Goal: Transaction & Acquisition: Obtain resource

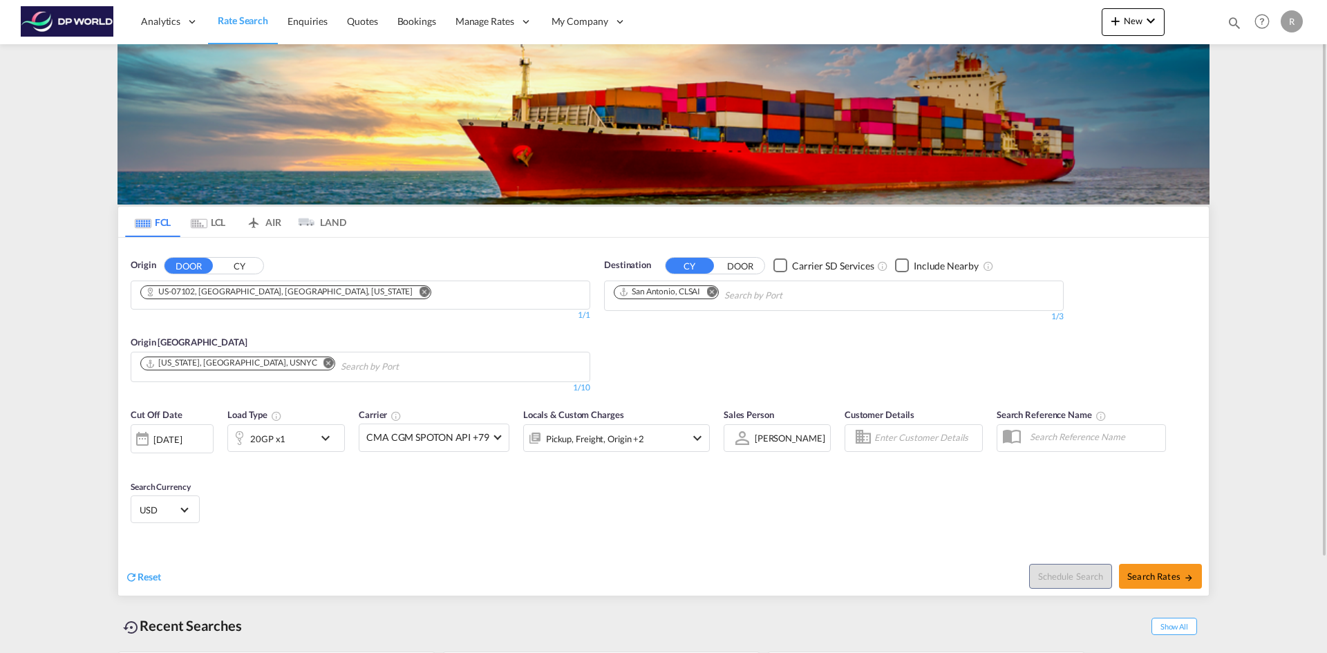
click at [242, 267] on button "CY" at bounding box center [239, 266] width 48 height 16
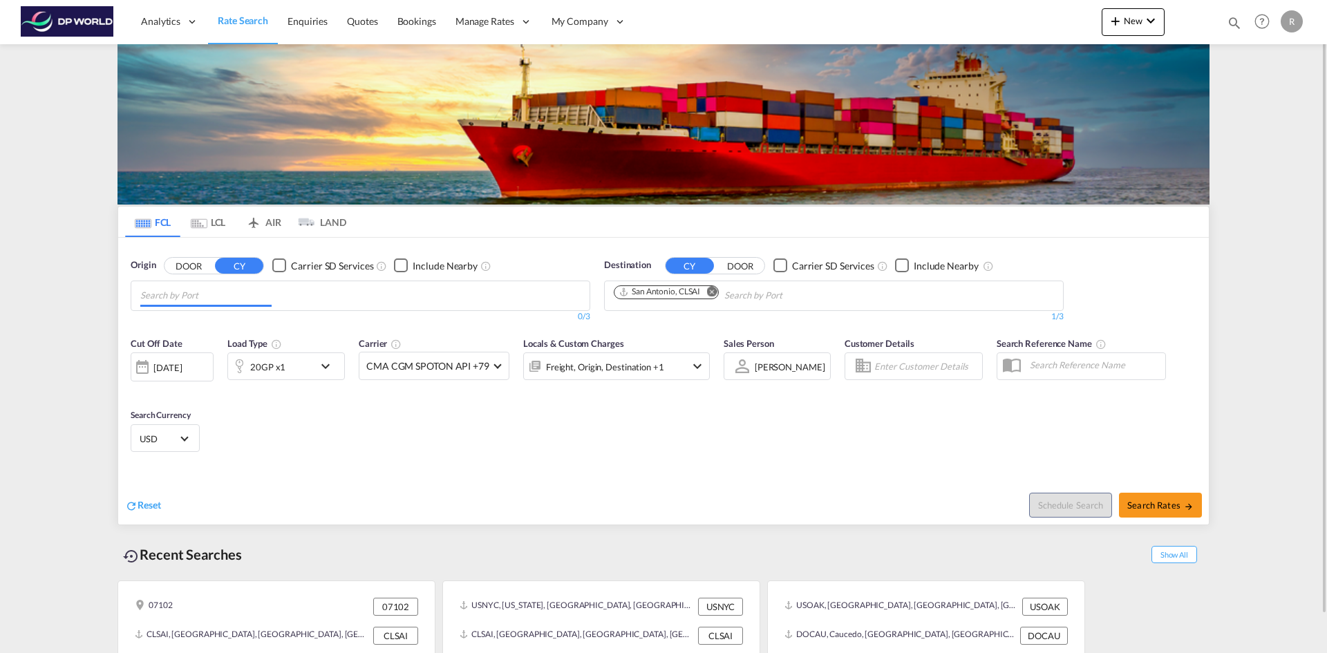
click at [220, 297] on input "Chips input." at bounding box center [205, 296] width 131 height 22
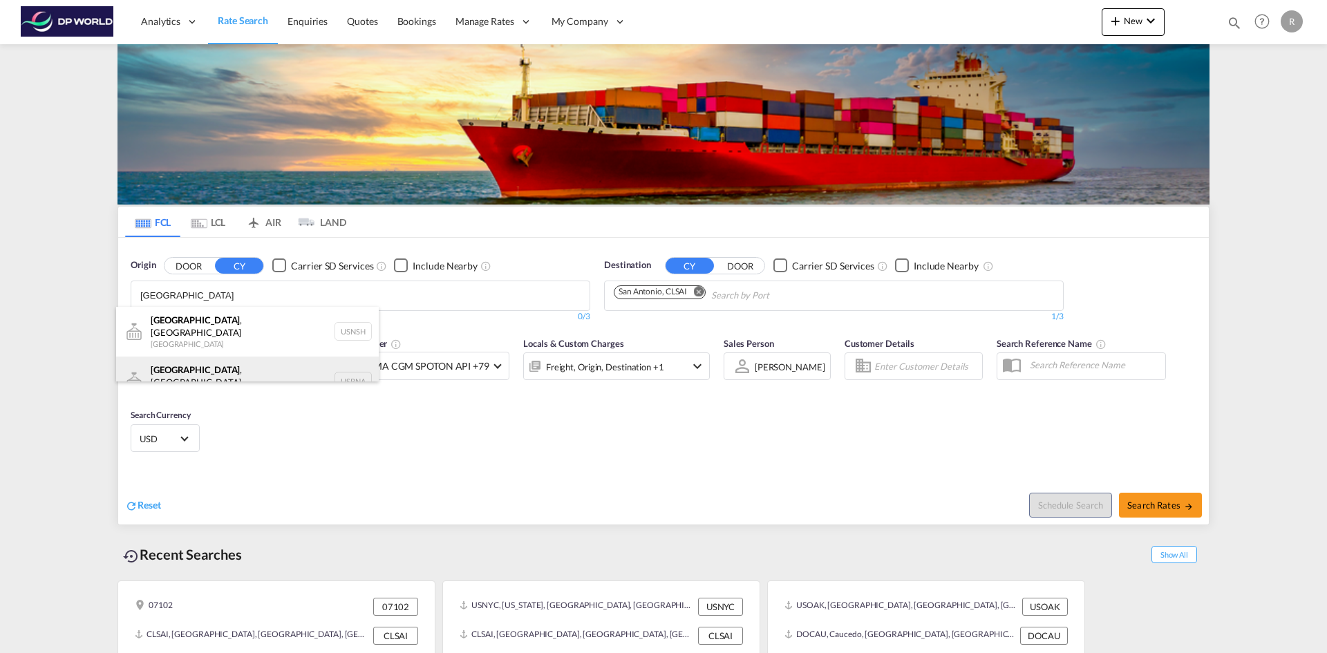
type input "[GEOGRAPHIC_DATA]"
click at [212, 371] on div "[GEOGRAPHIC_DATA] , [GEOGRAPHIC_DATA] [GEOGRAPHIC_DATA] USBNA" at bounding box center [247, 382] width 263 height 50
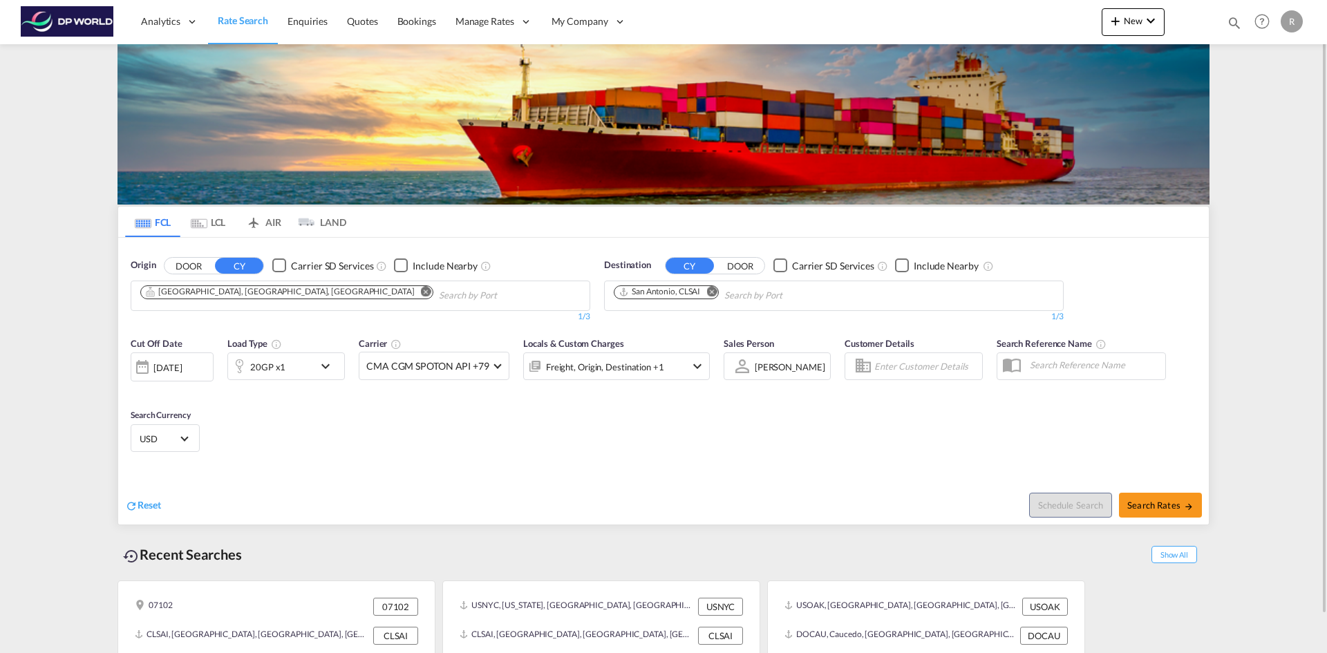
click at [716, 291] on md-icon "Remove" at bounding box center [711, 291] width 10 height 10
click at [682, 296] on input "Chips input." at bounding box center [679, 296] width 131 height 22
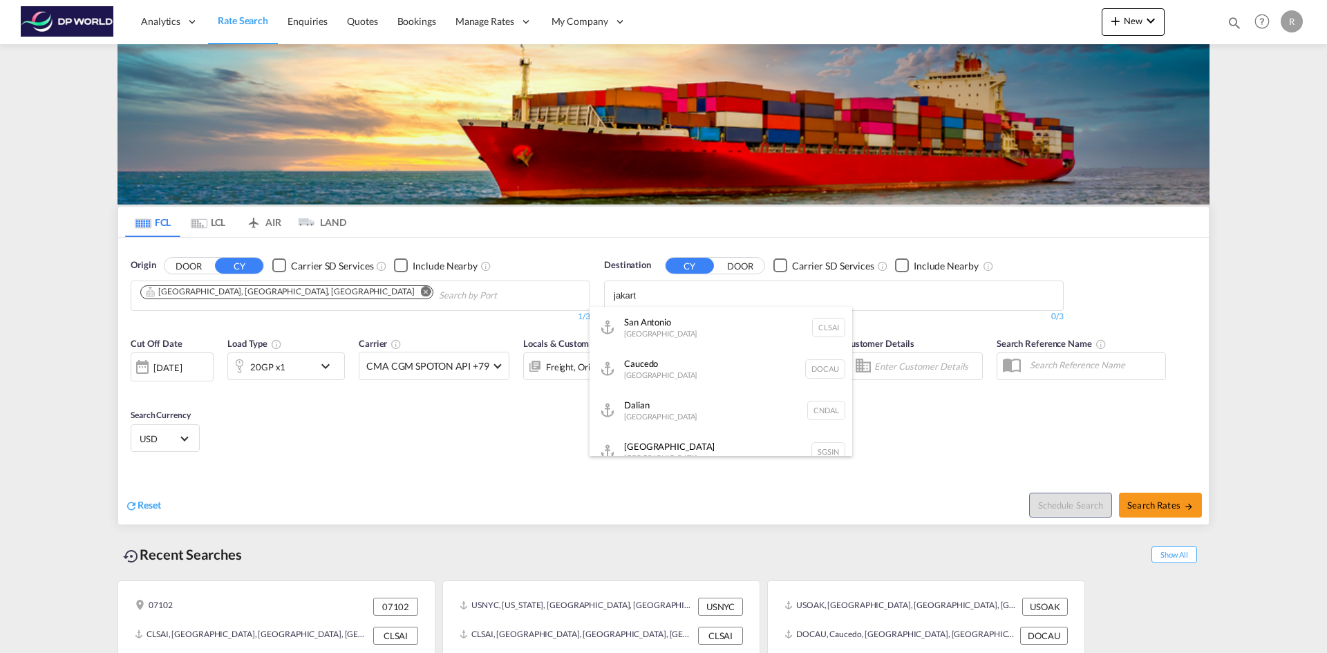
type input "[GEOGRAPHIC_DATA]"
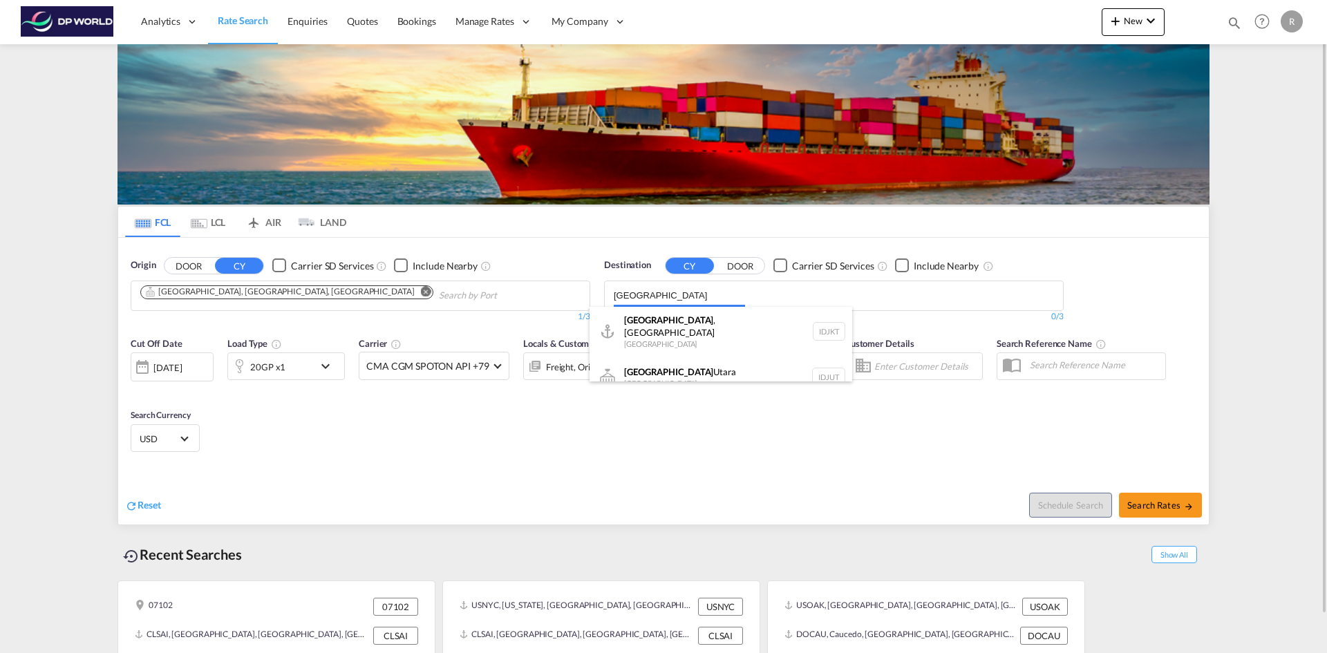
click at [655, 298] on body "Analytics Reports Dashboard Rate Search Enquiries Quotes Bookings" at bounding box center [663, 326] width 1327 height 653
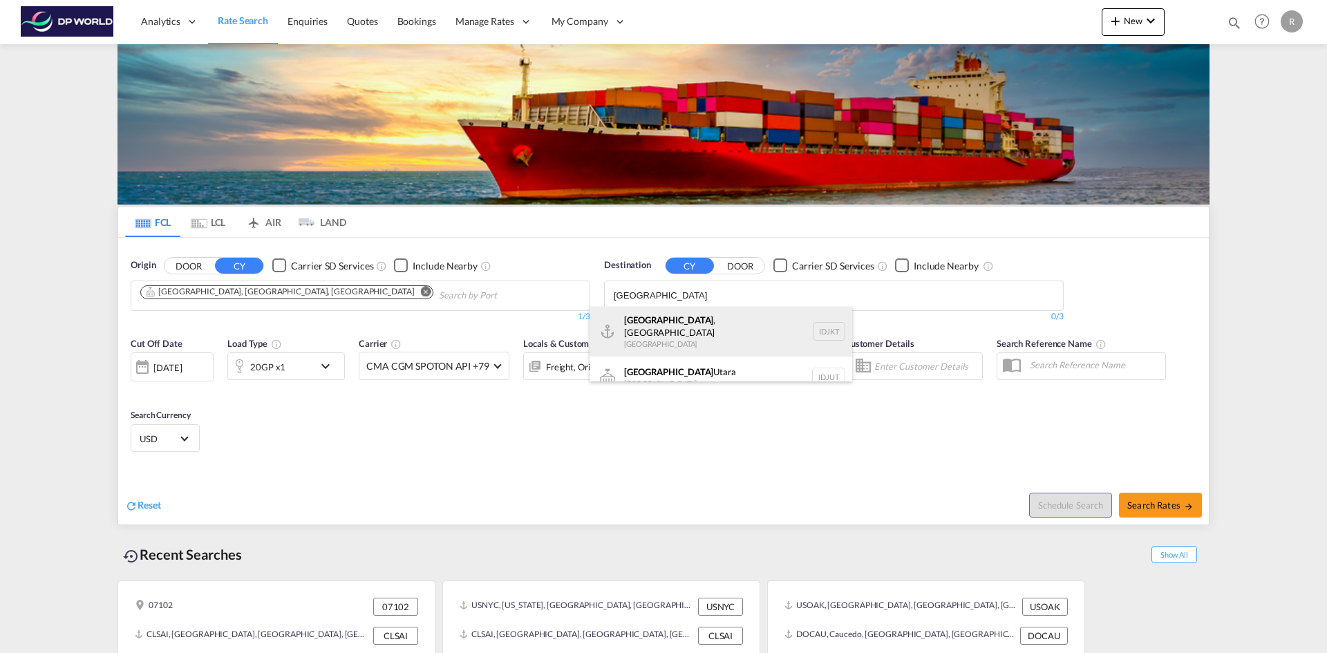
click at [656, 316] on div "[GEOGRAPHIC_DATA] , [GEOGRAPHIC_DATA] [GEOGRAPHIC_DATA] IDJKT" at bounding box center [720, 332] width 263 height 50
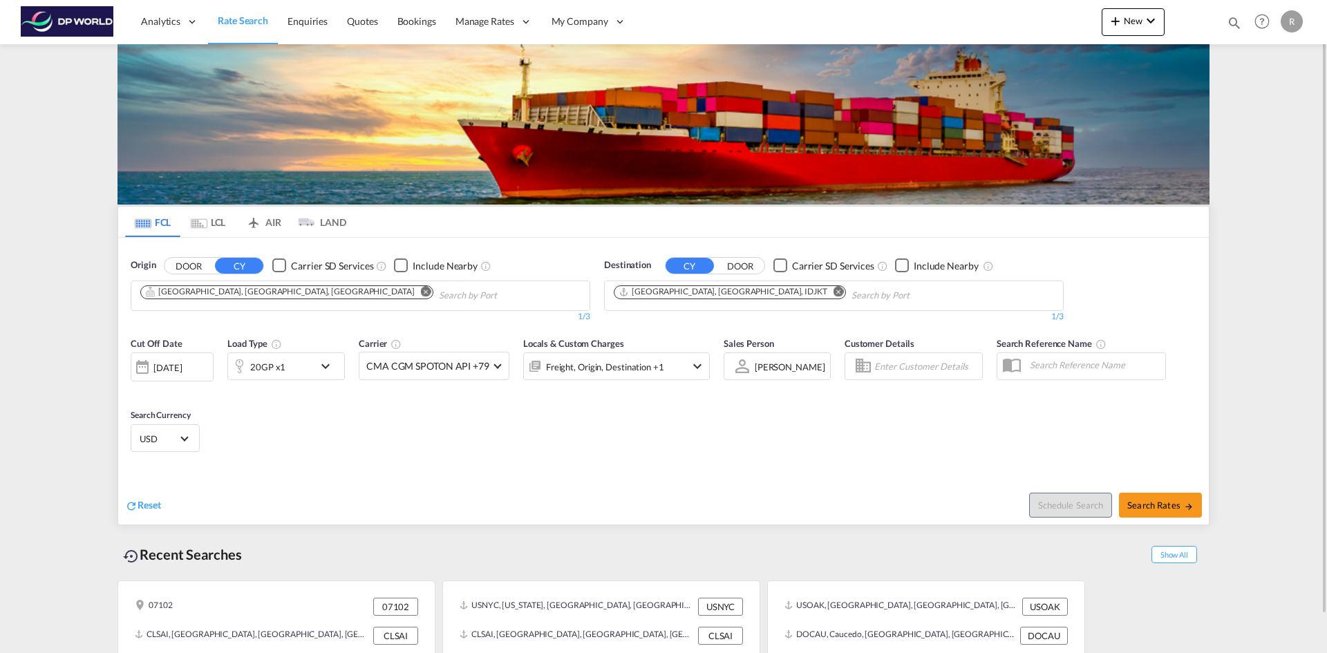
click at [182, 361] on div "[DATE]" at bounding box center [172, 366] width 83 height 29
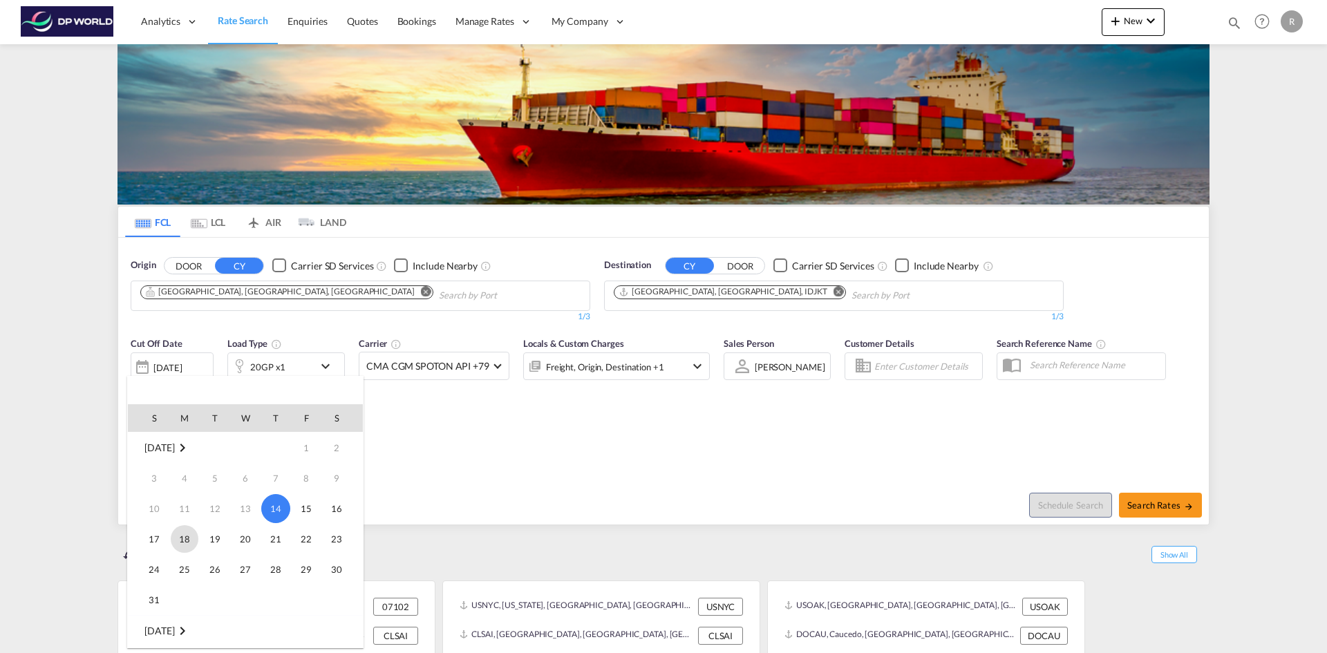
click at [184, 538] on span "18" at bounding box center [185, 539] width 28 height 28
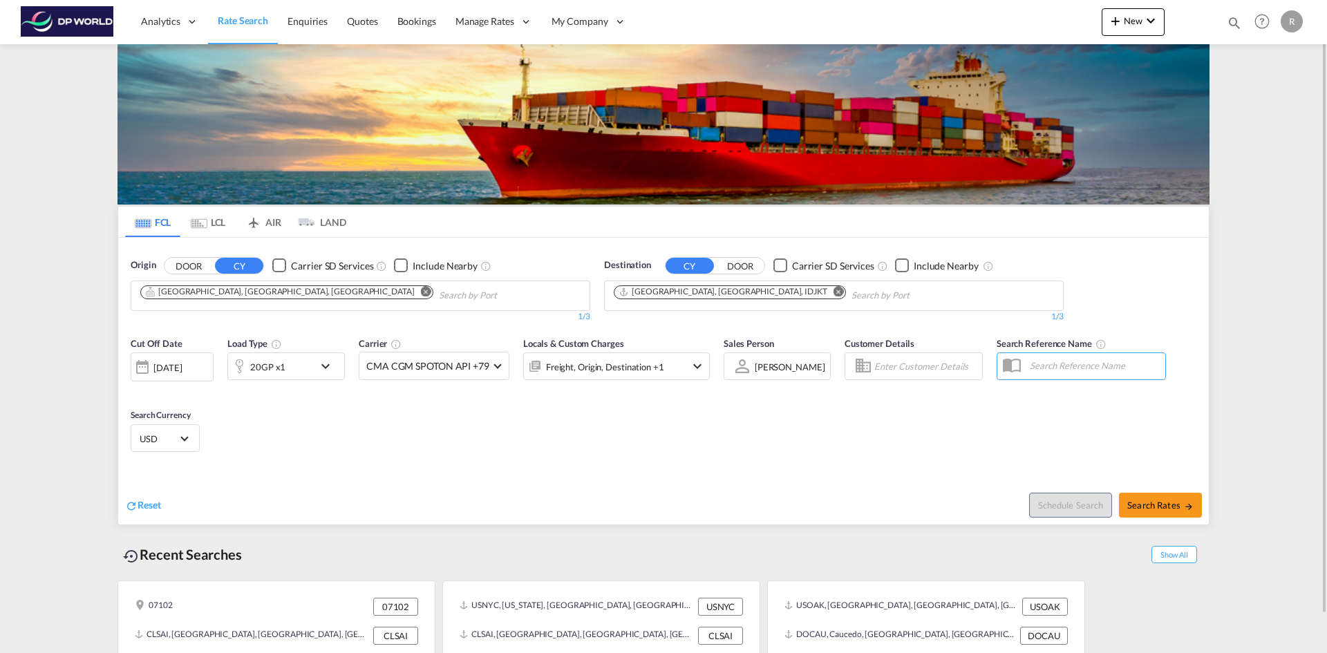
click at [300, 367] on div "20GP x1" at bounding box center [271, 366] width 86 height 28
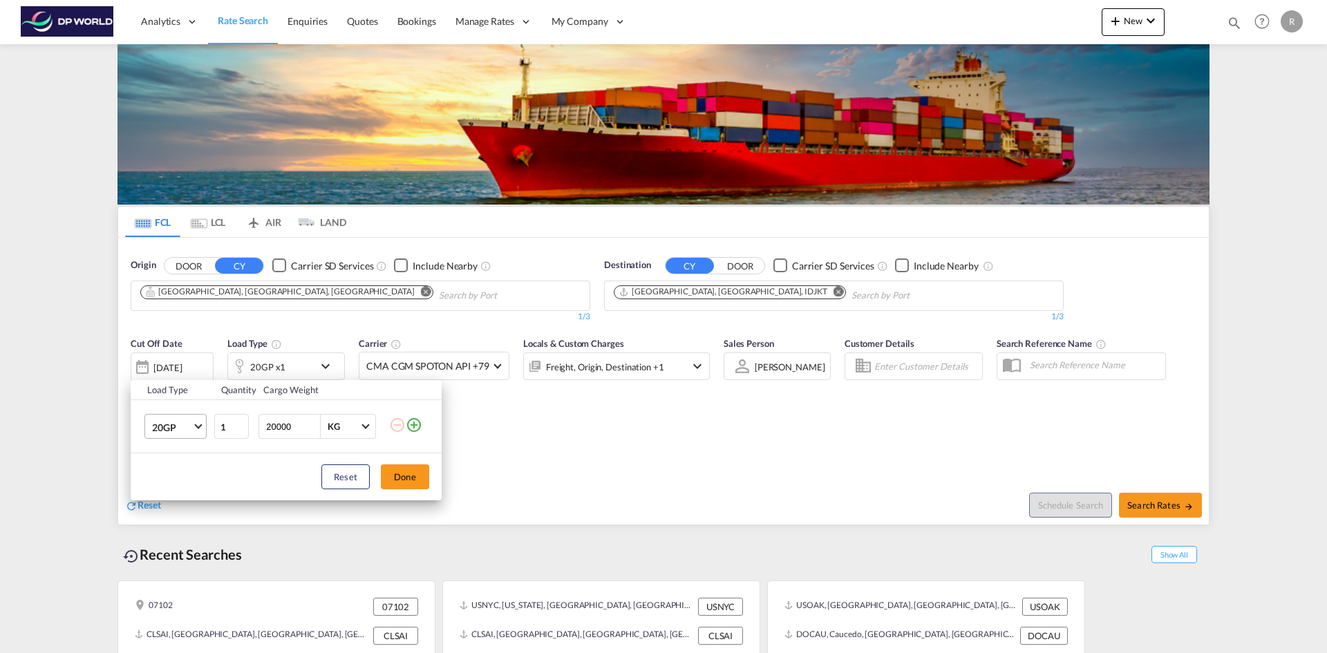
click at [194, 425] on md-select-value "20GP" at bounding box center [178, 426] width 55 height 23
click at [178, 469] on md-option "40GP" at bounding box center [188, 460] width 94 height 33
click at [418, 476] on button "Done" at bounding box center [405, 476] width 48 height 25
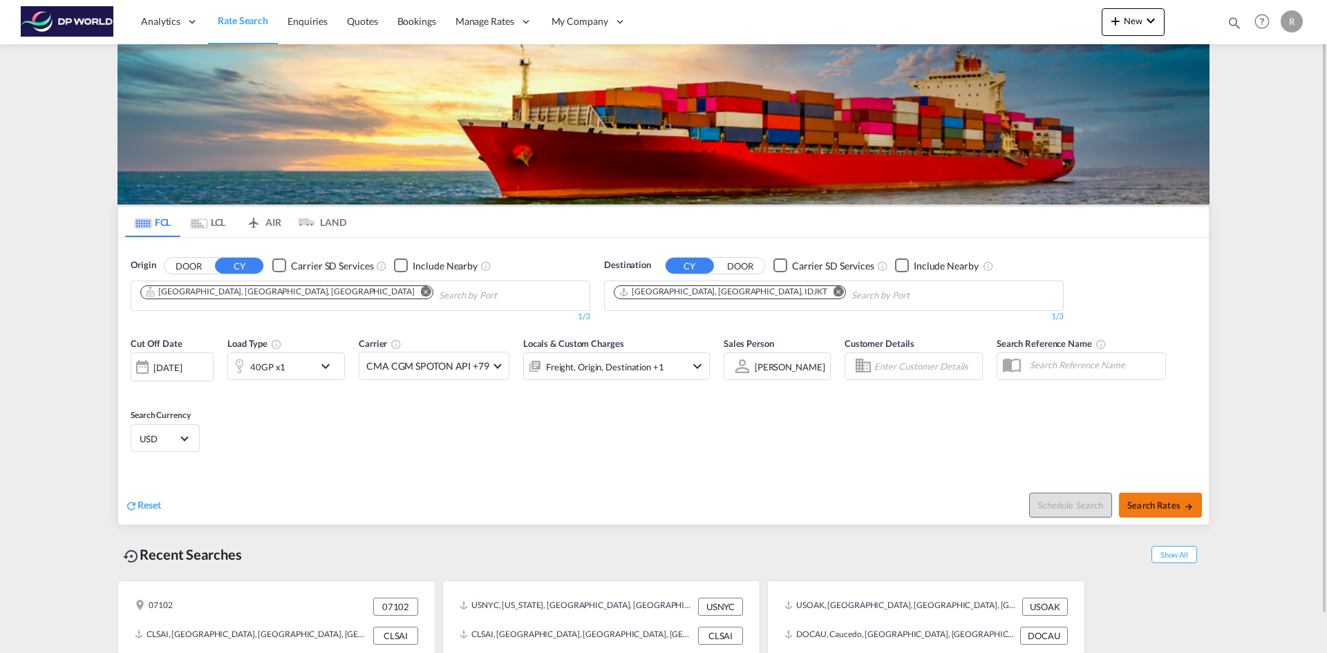
click at [1164, 508] on span "Search Rates" at bounding box center [1160, 505] width 66 height 11
type input "USBNA to IDJKT / [DATE]"
